Goal: Transaction & Acquisition: Book appointment/travel/reservation

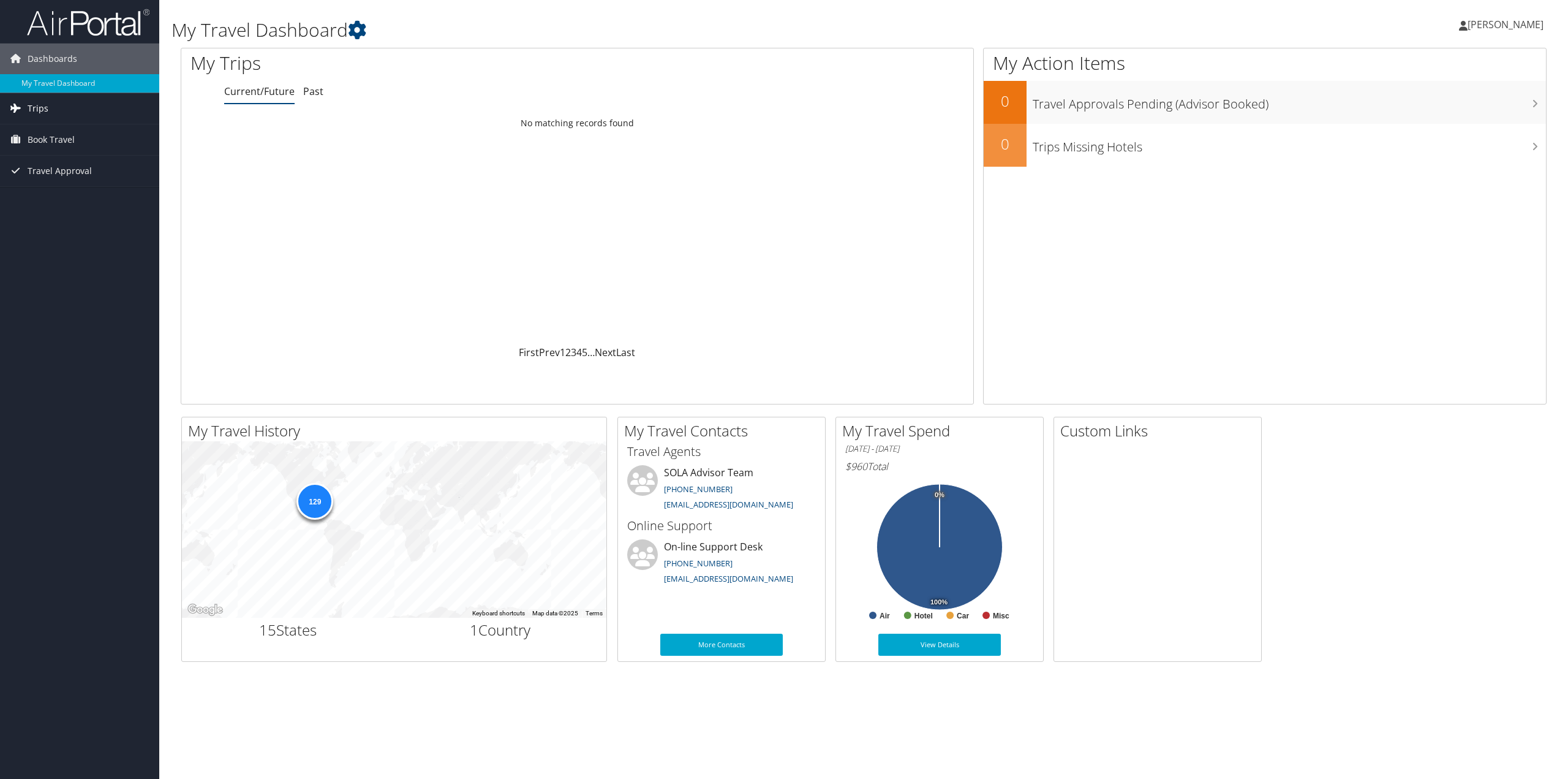
click at [41, 112] on span "Trips" at bounding box center [38, 108] width 21 height 31
click at [40, 193] on span "Book Travel" at bounding box center [51, 195] width 47 height 31
click at [55, 234] on link "Book/Manage Online Trips" at bounding box center [79, 238] width 160 height 18
